Goal: Task Accomplishment & Management: Use online tool/utility

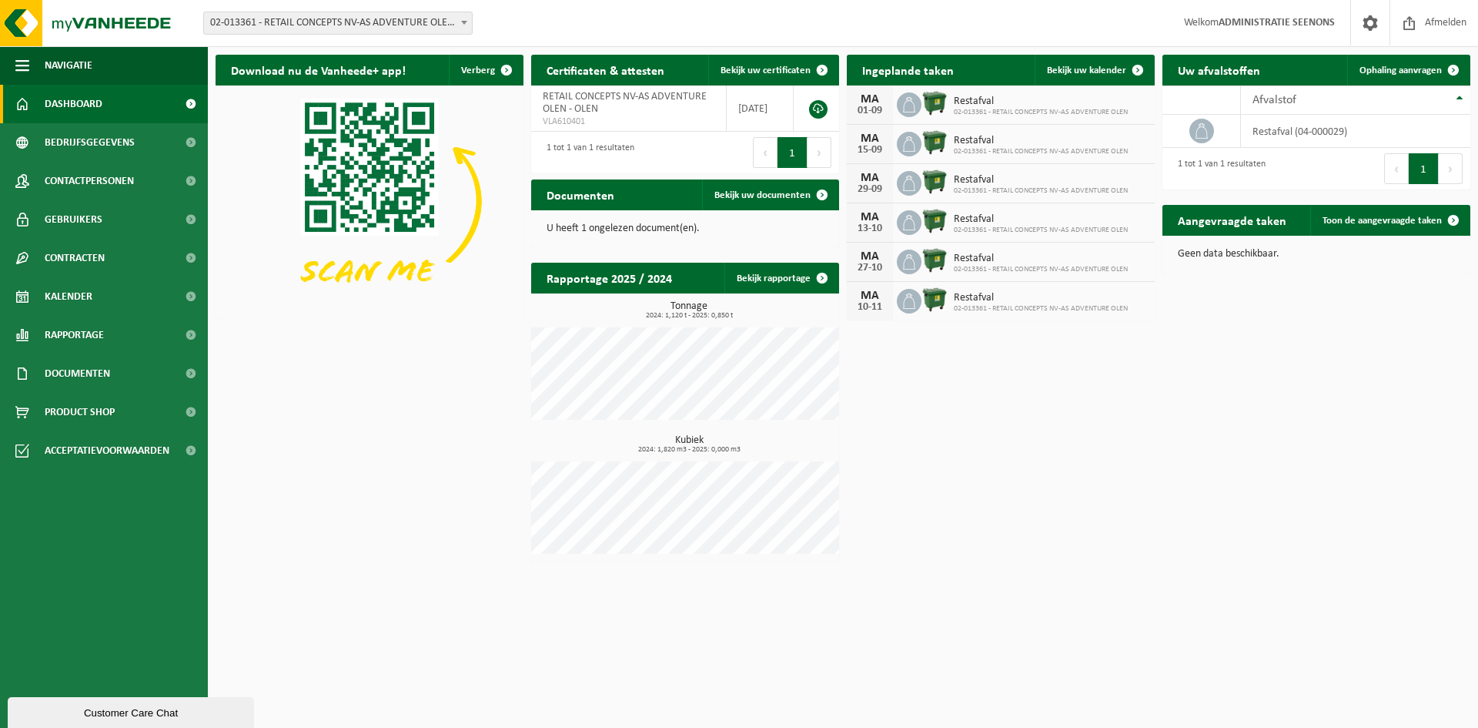
click at [394, 17] on span "02-013361 - RETAIL CONCEPTS NV-AS ADVENTURE OLEN - OLEN" at bounding box center [338, 23] width 268 height 22
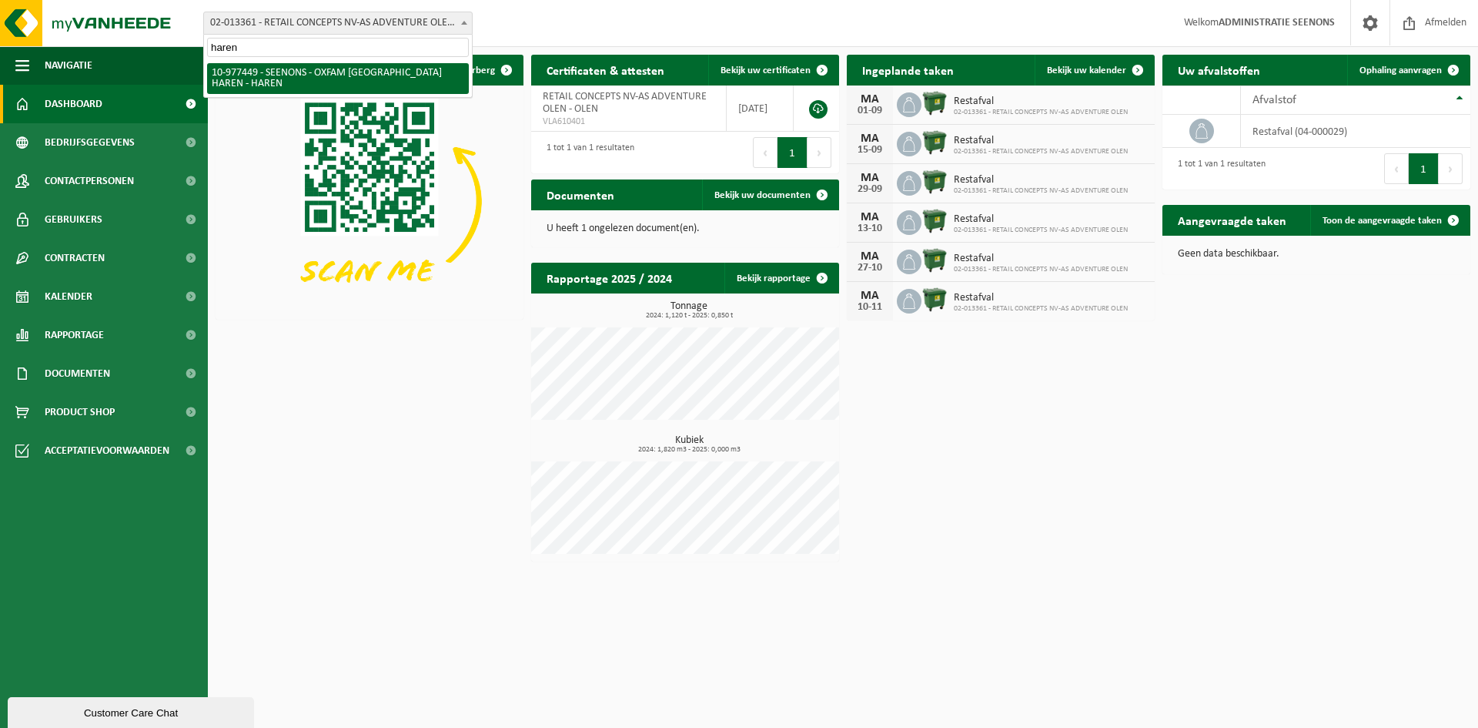
type input "haren"
select select "159475"
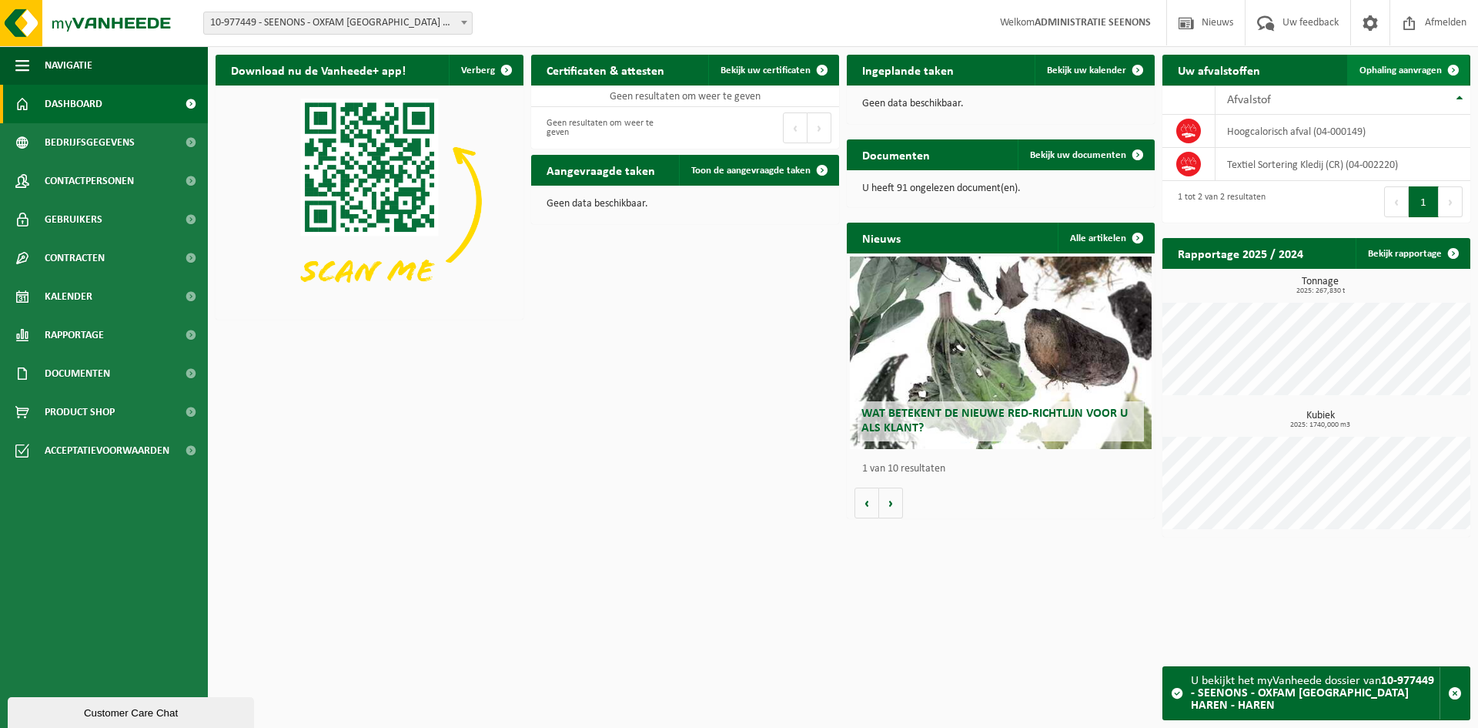
click at [1390, 71] on span "Ophaling aanvragen" at bounding box center [1401, 70] width 82 height 10
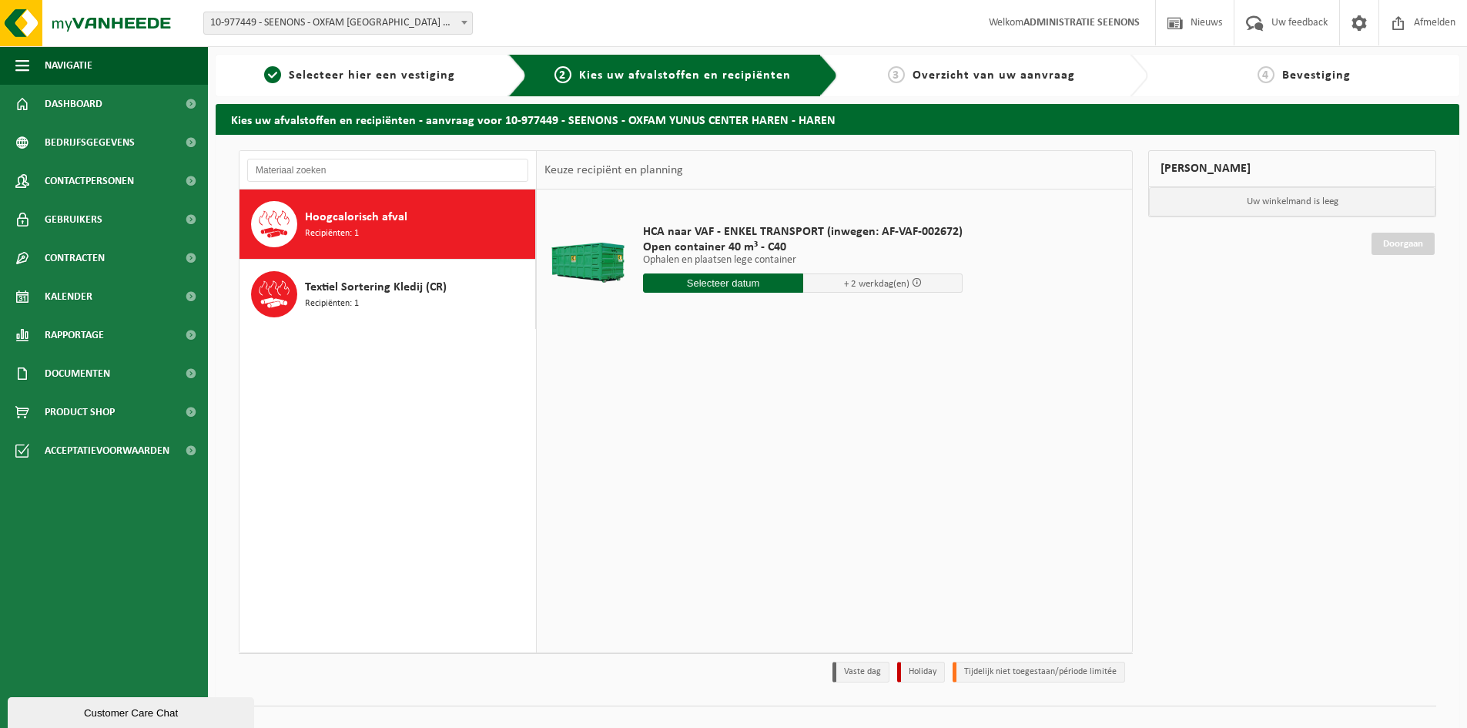
click at [733, 279] on input "text" at bounding box center [723, 282] width 160 height 19
click at [717, 472] on div "27" at bounding box center [711, 469] width 27 height 25
type input "Van 2025-08-27"
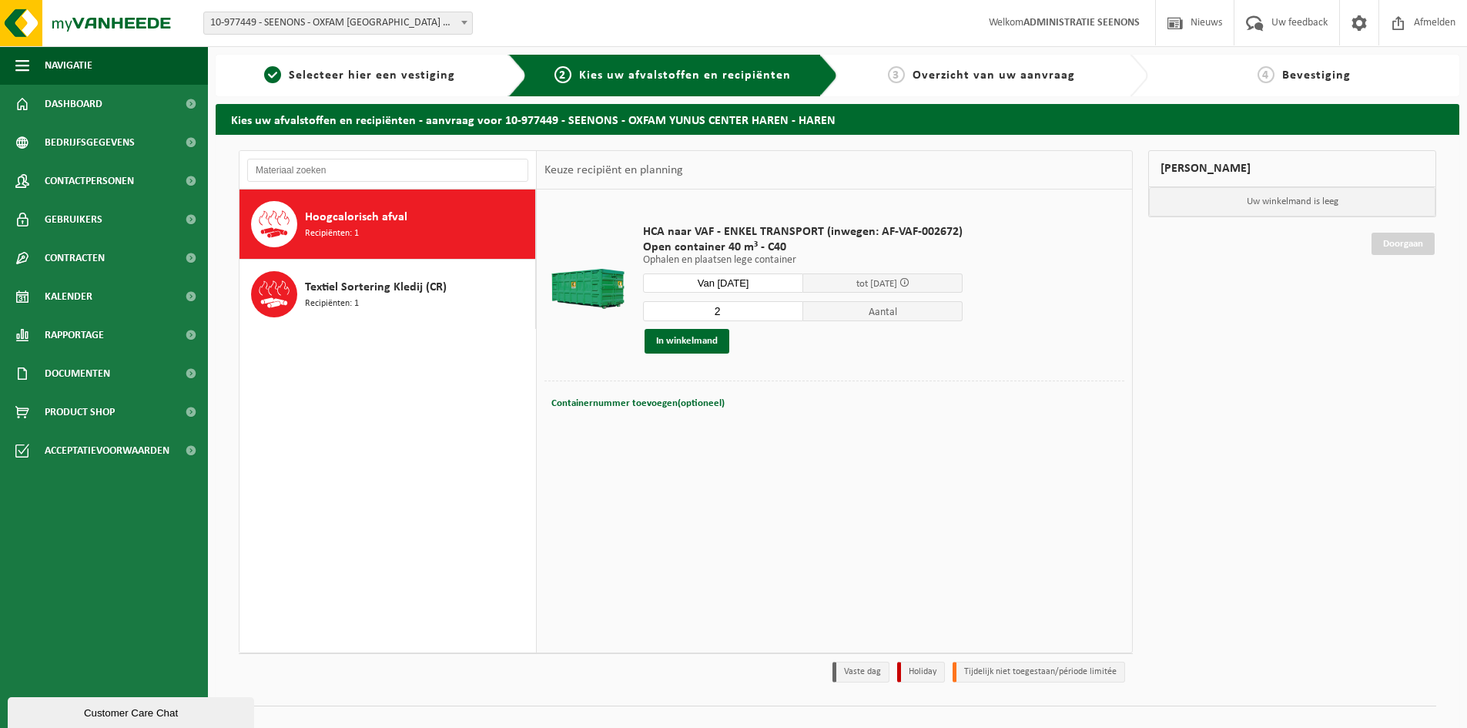
type input "2"
click at [790, 310] on input "2" at bounding box center [723, 311] width 160 height 20
click at [717, 346] on button "In winkelmand" at bounding box center [686, 341] width 85 height 25
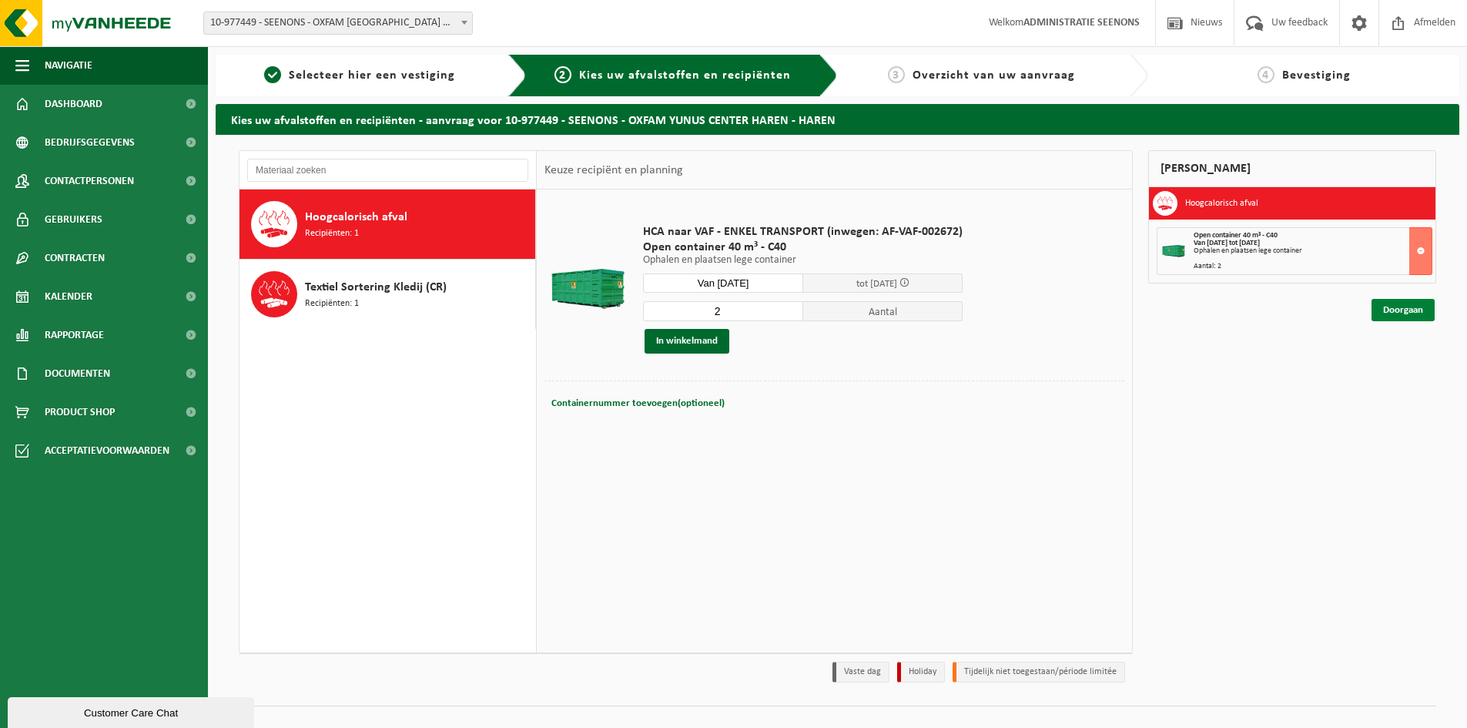
click at [1385, 306] on link "Doorgaan" at bounding box center [1402, 310] width 63 height 22
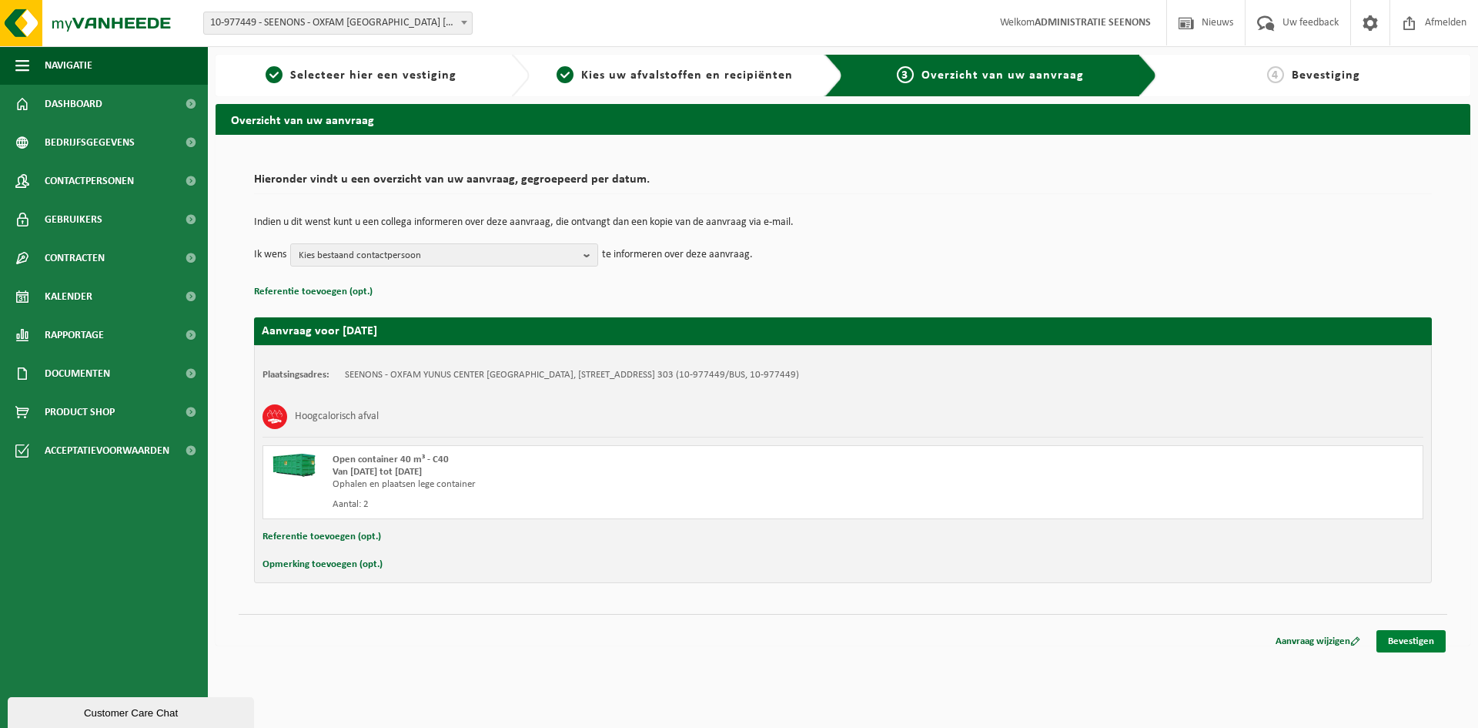
click at [1421, 639] on link "Bevestigen" at bounding box center [1411, 641] width 69 height 22
